Goal: Task Accomplishment & Management: Manage account settings

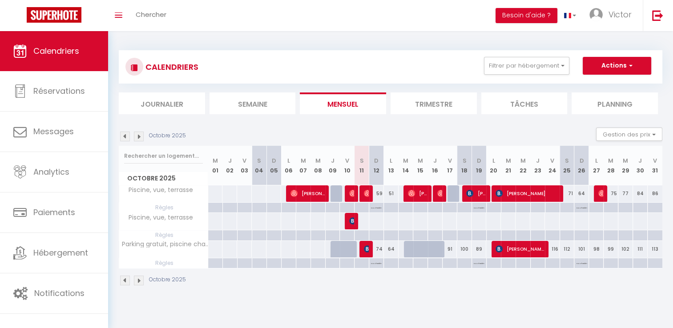
click at [529, 286] on div "Octobre 2025" at bounding box center [391, 282] width 544 height 26
click at [469, 290] on div "Octobre 2025" at bounding box center [391, 282] width 544 height 26
click at [623, 291] on div "Octobre 2025" at bounding box center [391, 282] width 544 height 26
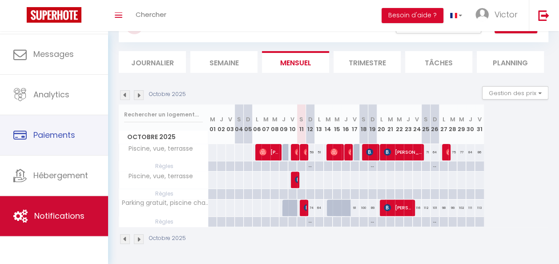
scroll to position [47, 0]
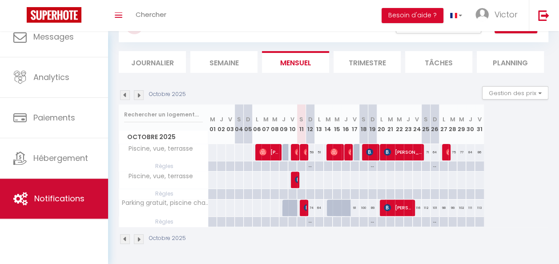
click at [63, 188] on link "Notifications" at bounding box center [54, 199] width 108 height 40
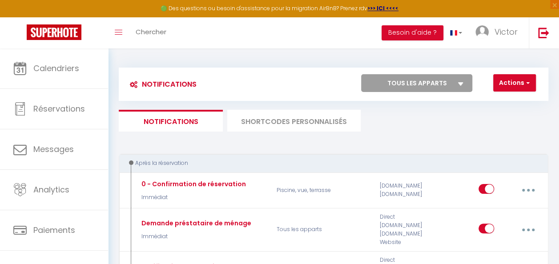
click at [382, 85] on select "Tous les apparts Piscine, vue, terrasse Parking gratuit, piscine chauffée, vue …" at bounding box center [416, 83] width 111 height 18
select select "78580"
click at [361, 74] on select "Tous les apparts Piscine, vue, terrasse Parking gratuit, piscine chauffée, vue …" at bounding box center [416, 83] width 111 height 18
checkbox input "false"
checkbox input "true"
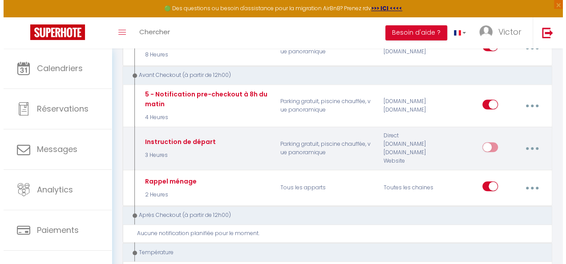
scroll to position [312, 0]
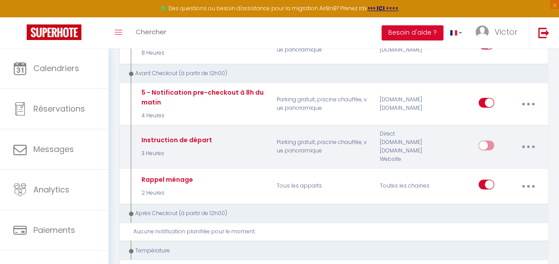
click at [482, 141] on input "checkbox" at bounding box center [487, 147] width 16 height 13
checkbox input "true"
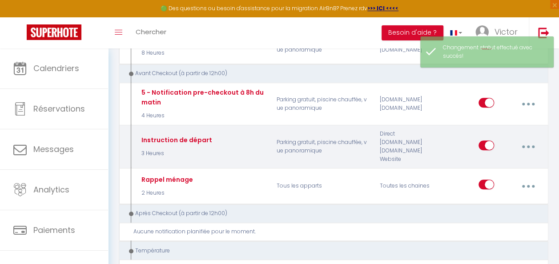
click at [524, 138] on button "button" at bounding box center [529, 146] width 24 height 17
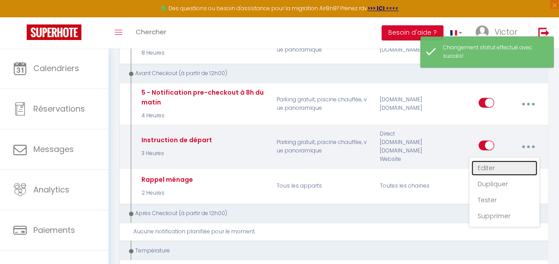
click at [511, 161] on link "Editer" at bounding box center [505, 168] width 66 height 15
type input "Instruction de départ"
select select "4"
select select "notification"
select select "3 Heures"
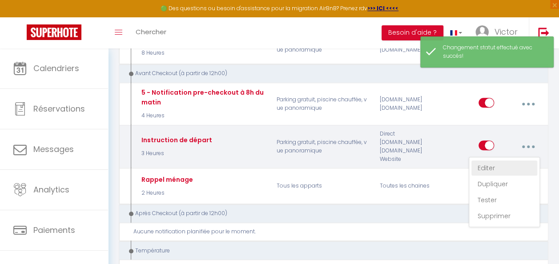
select select
checkbox input "true"
checkbox input "false"
radio input "true"
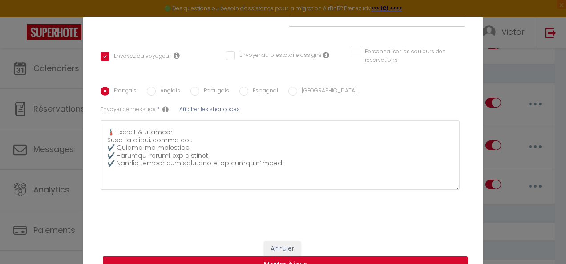
scroll to position [178, 0]
click at [335, 262] on button "Mettre à jour" at bounding box center [285, 265] width 365 height 17
checkbox input "true"
checkbox input "false"
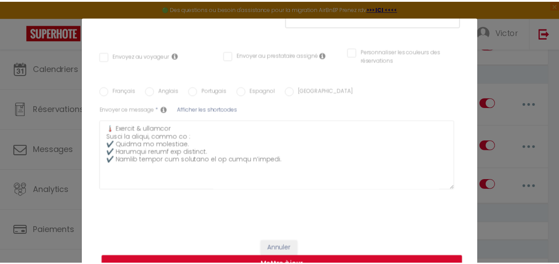
scroll to position [0, 0]
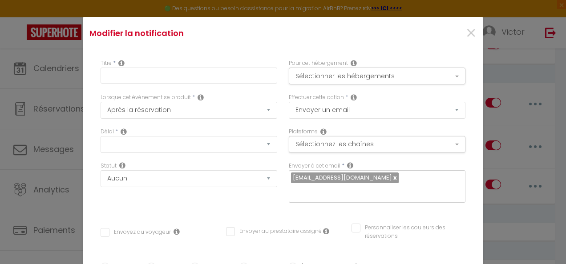
checkbox input "true"
